Goal: Navigation & Orientation: Find specific page/section

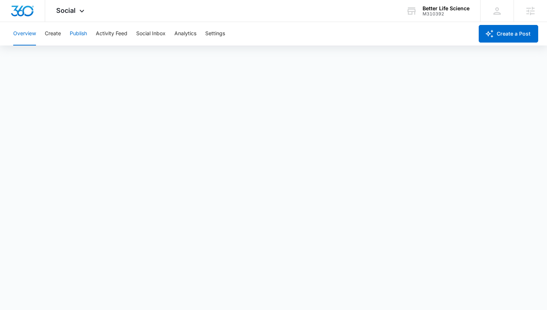
click at [79, 32] on button "Publish" at bounding box center [78, 34] width 17 height 24
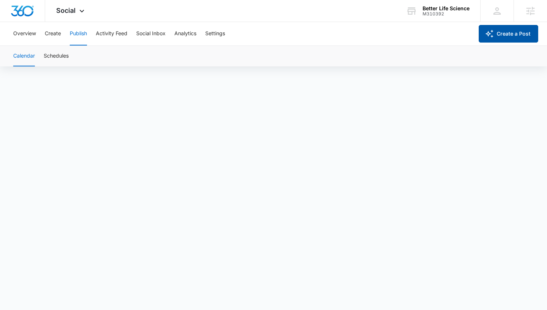
click at [521, 31] on button "Create a Post" at bounding box center [509, 34] width 60 height 18
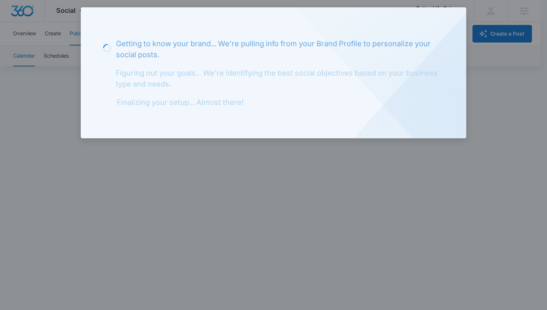
click at [47, 83] on div at bounding box center [273, 155] width 547 height 310
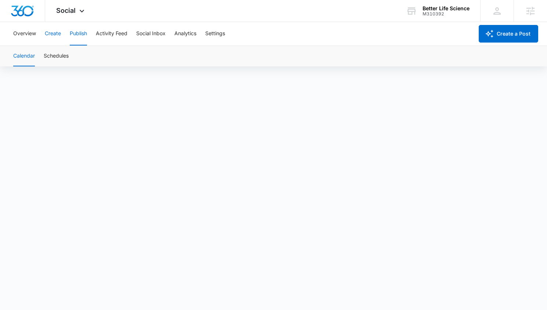
click at [55, 37] on button "Create" at bounding box center [53, 34] width 16 height 24
click at [76, 32] on button "Publish" at bounding box center [78, 34] width 17 height 24
click at [105, 34] on button "Activity Feed" at bounding box center [112, 34] width 32 height 24
click at [60, 37] on button "Create" at bounding box center [53, 34] width 16 height 24
click at [69, 58] on button "Approvals" at bounding box center [72, 56] width 25 height 21
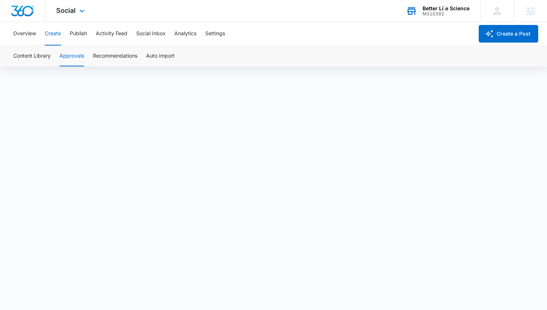
click at [444, 10] on div "Better Life Science" at bounding box center [446, 9] width 47 height 6
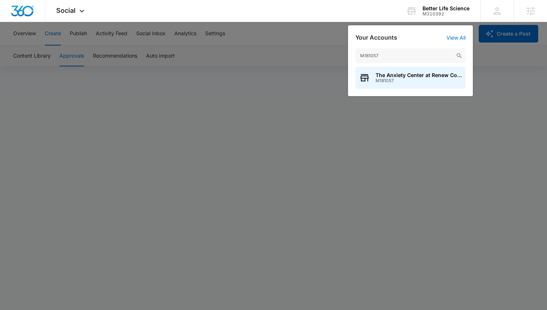
type input "M181057"
click at [385, 79] on span "M181057" at bounding box center [419, 80] width 86 height 5
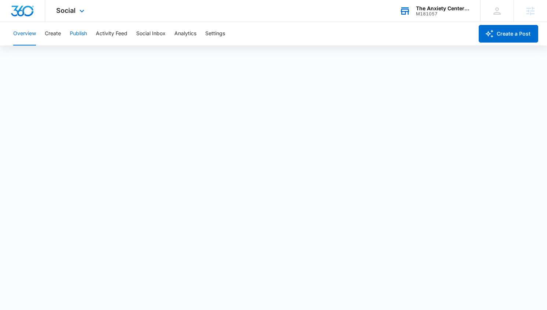
click at [71, 33] on button "Publish" at bounding box center [78, 34] width 17 height 24
click at [420, 11] on div "M181057" at bounding box center [443, 13] width 54 height 5
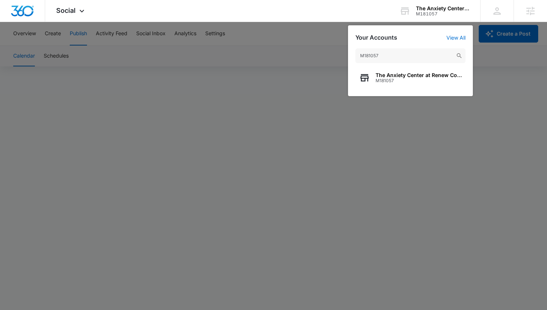
type input "M181057"
click at [367, 82] on icon "button" at bounding box center [364, 77] width 11 height 11
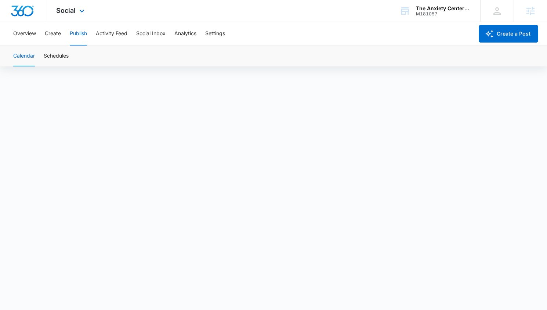
click at [76, 16] on div "Social Apps Reputation Websites Forms CRM Email Social Content Ads Intelligence…" at bounding box center [71, 11] width 52 height 22
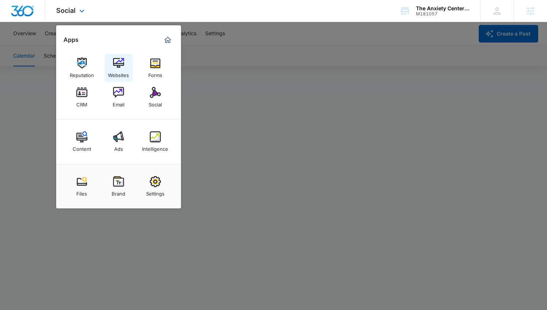
click at [118, 64] on img at bounding box center [118, 63] width 11 height 11
